Goal: Task Accomplishment & Management: Manage account settings

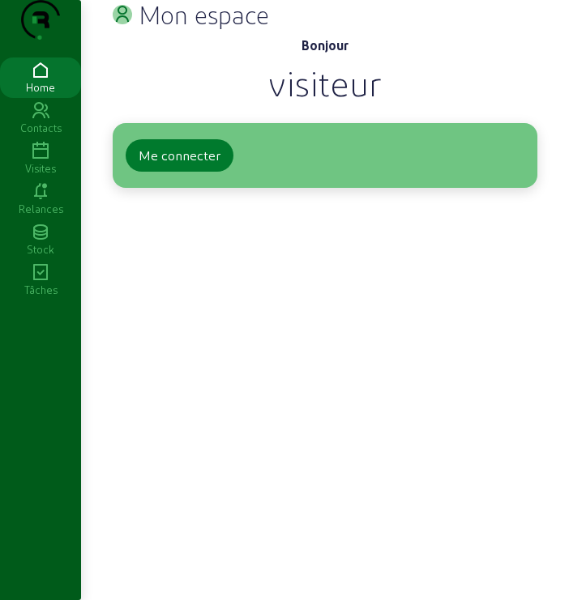
click at [177, 172] on button "Me connecter" at bounding box center [180, 155] width 108 height 32
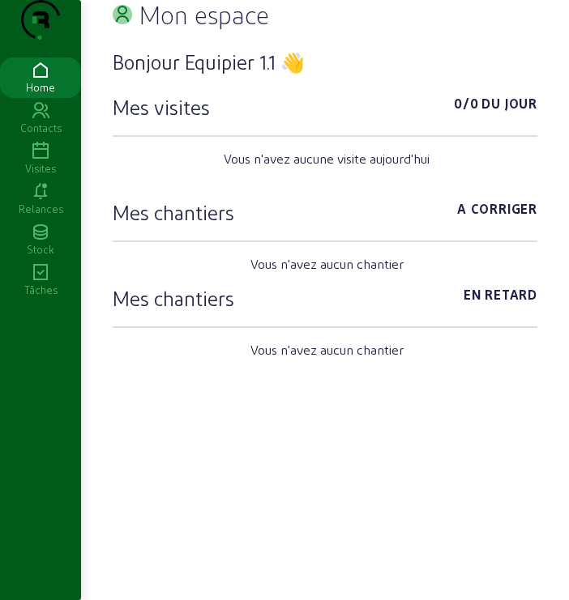
click at [42, 202] on icon at bounding box center [40, 191] width 81 height 19
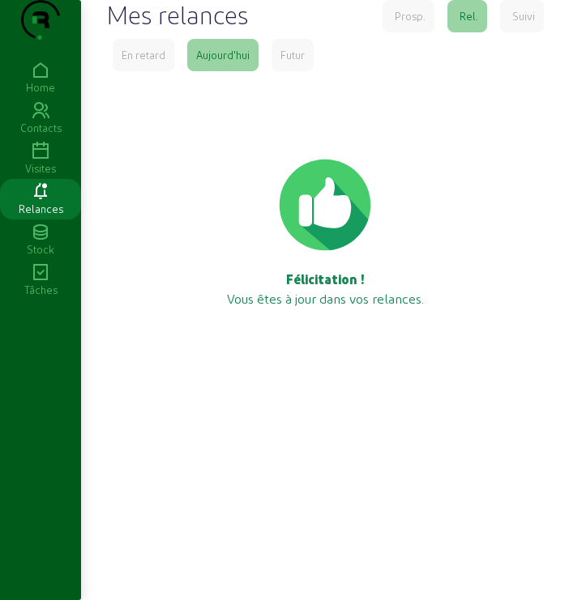
click at [36, 161] on icon at bounding box center [40, 151] width 81 height 19
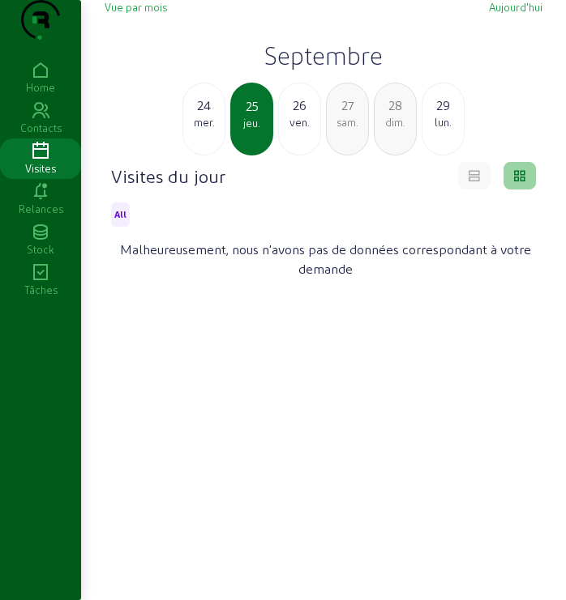
click at [327, 70] on h2 "Septembre" at bounding box center [324, 55] width 438 height 29
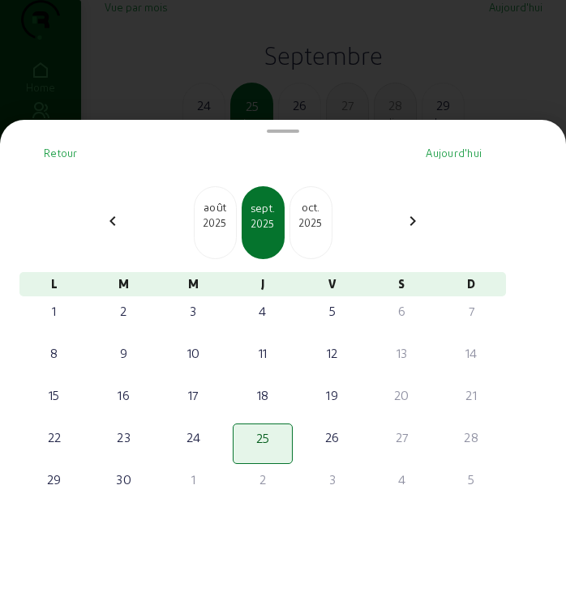
click at [212, 225] on div "2025" at bounding box center [214, 223] width 41 height 15
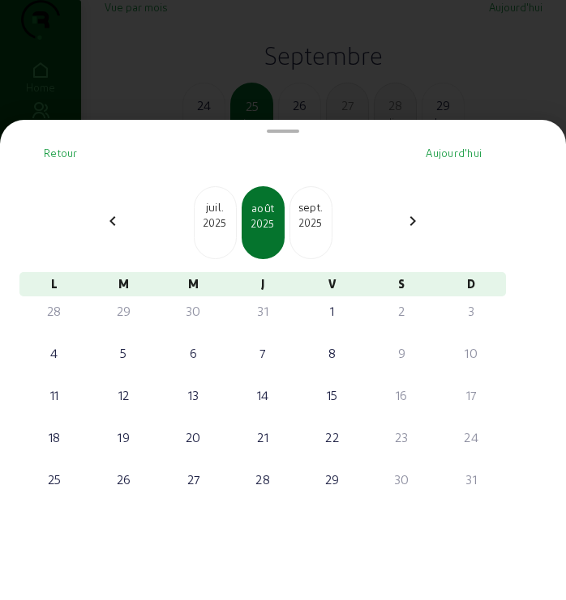
click at [326, 216] on div "sept." at bounding box center [310, 207] width 41 height 16
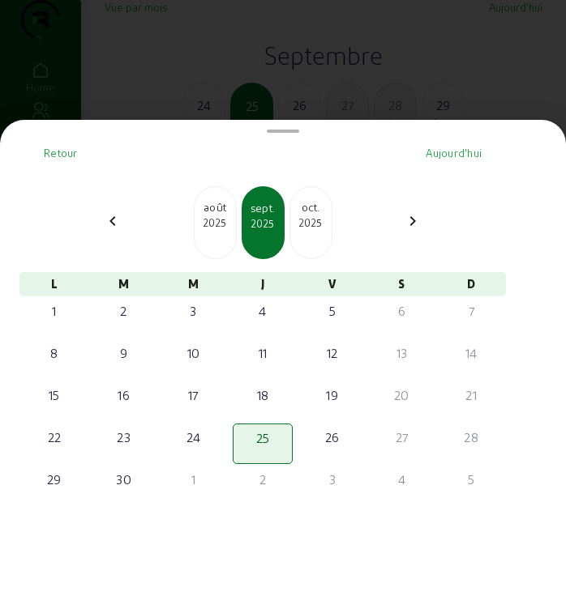
click at [326, 216] on div "oct." at bounding box center [310, 207] width 41 height 16
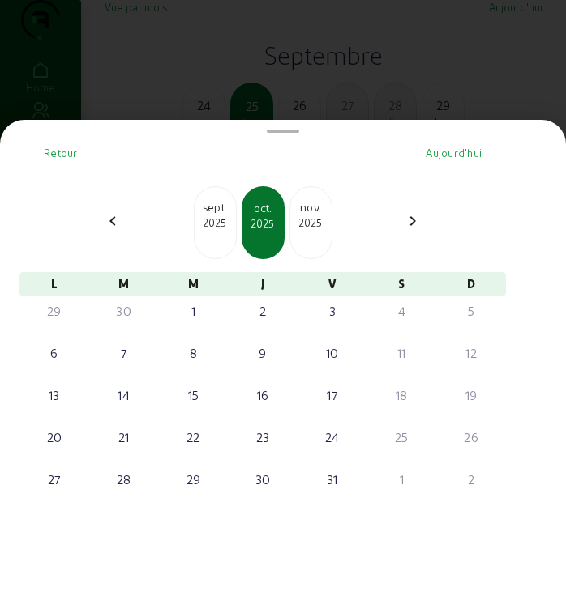
click at [229, 230] on div "2025" at bounding box center [214, 223] width 41 height 15
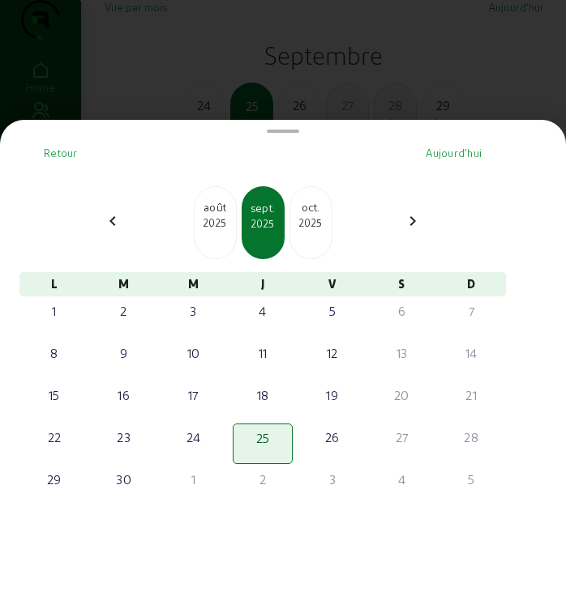
click at [229, 230] on div "2025" at bounding box center [214, 223] width 41 height 15
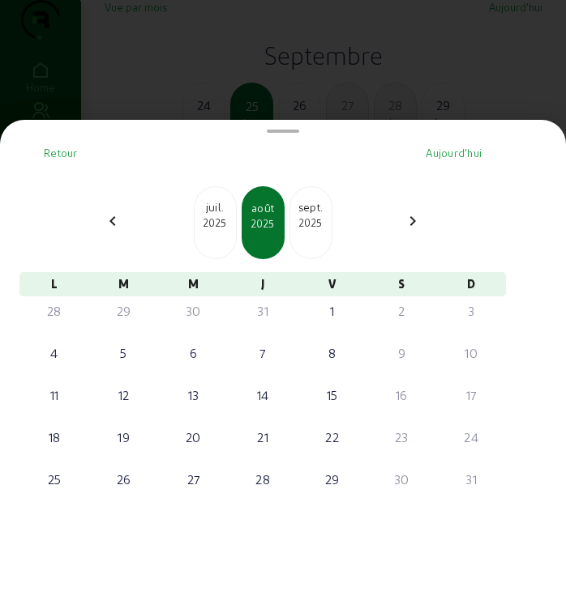
click at [229, 230] on div "2025" at bounding box center [214, 223] width 41 height 15
drag, startPoint x: 287, startPoint y: 130, endPoint x: 254, endPoint y: 224, distance: 99.4
click at [264, 232] on cam-bottom-sheet-template-generic "Retour Aujourd'hui chevron_left avr. 2025 mai 2025 juin 2025 chevron_right L M …" at bounding box center [283, 365] width 540 height 478
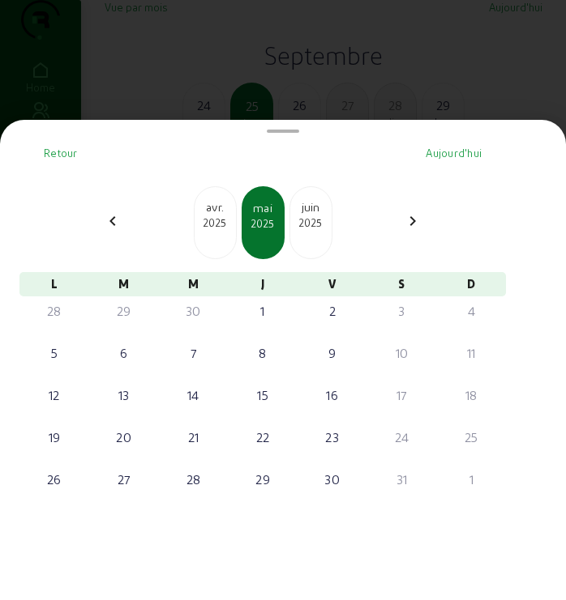
click at [61, 152] on div "Retour" at bounding box center [61, 153] width 34 height 15
click at [60, 158] on span "Retour" at bounding box center [61, 153] width 34 height 12
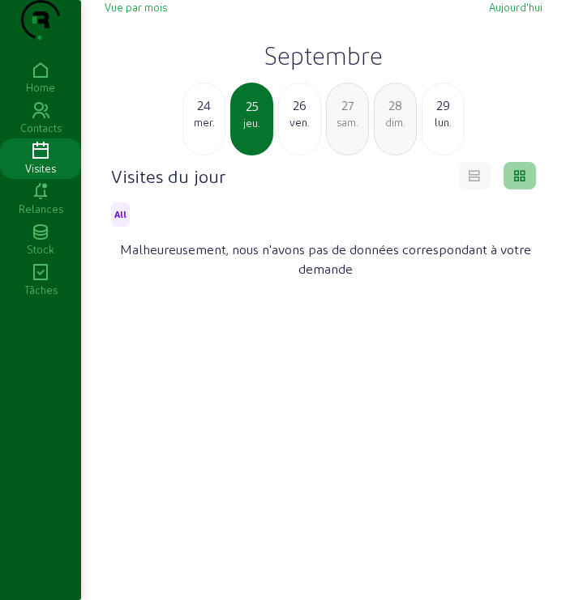
click at [552, 0] on div "Vue par mois Aujourd'hui Septembre 24 mer. 25 jeu. 26 ven. 27 sam. 28 dim. 29 l…" at bounding box center [323, 341] width 457 height 682
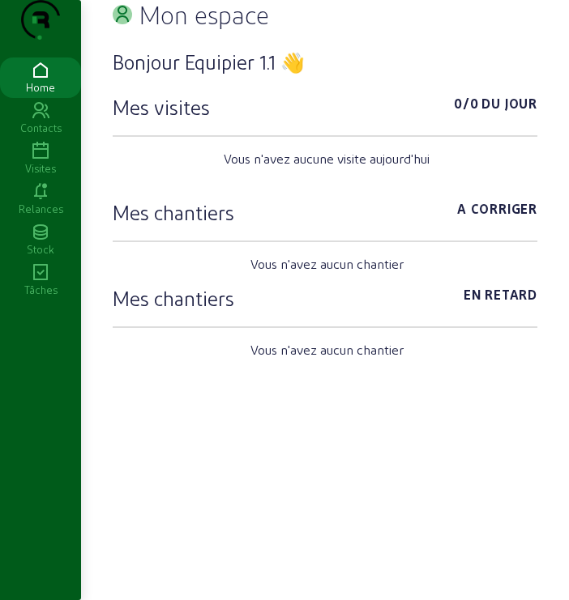
click at [49, 161] on icon at bounding box center [40, 151] width 81 height 19
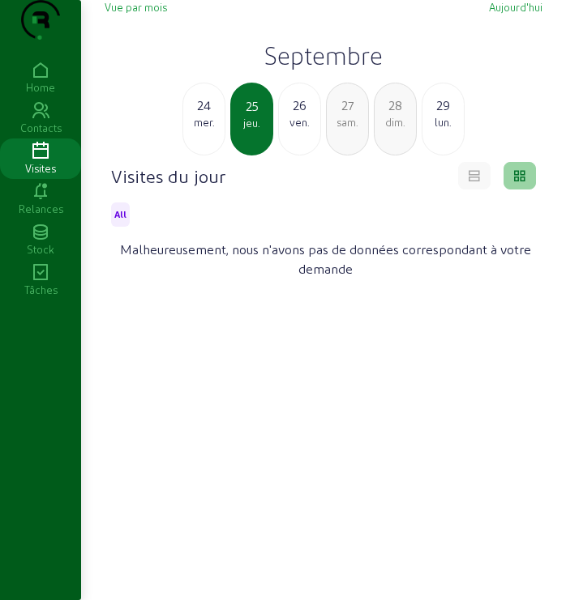
click at [209, 130] on div "mer." at bounding box center [203, 122] width 41 height 15
click at [331, 70] on h2 "Septembre" at bounding box center [324, 55] width 438 height 29
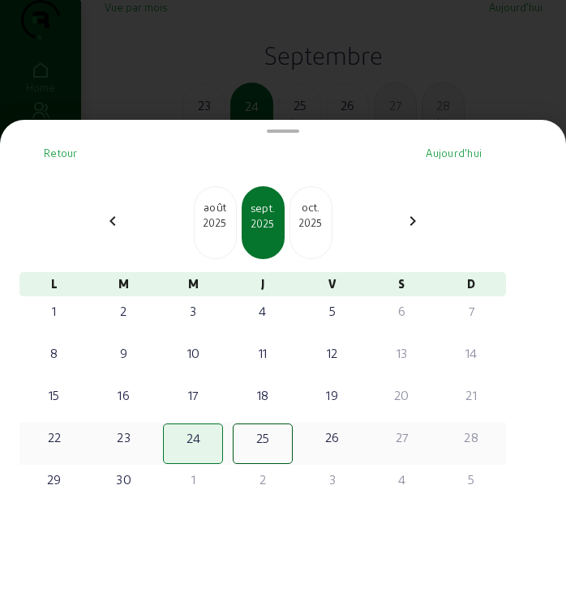
click at [55, 443] on div "22" at bounding box center [54, 437] width 57 height 19
